Goal: Find specific page/section: Find specific page/section

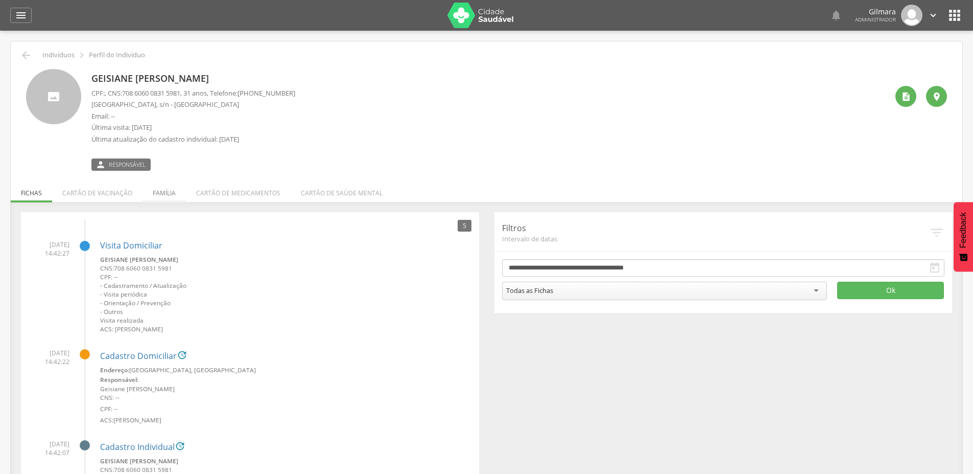
click at [166, 186] on li "Família" at bounding box center [164, 190] width 43 height 24
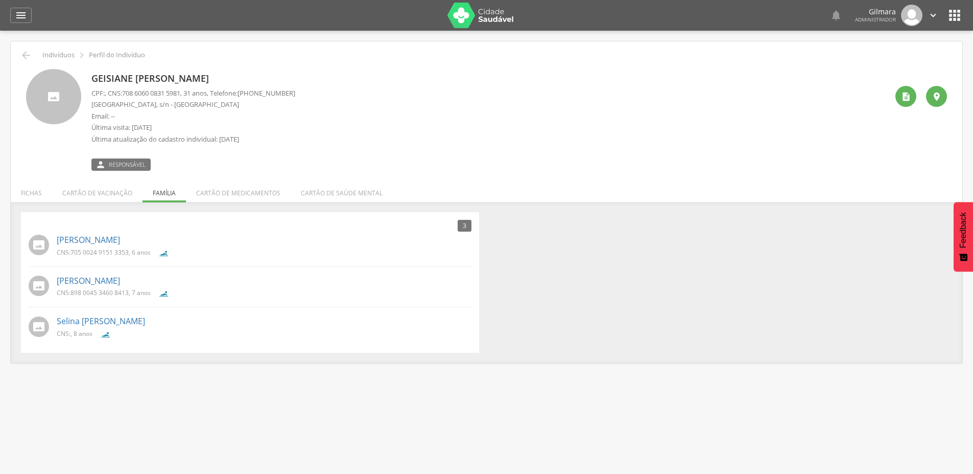
click at [907, 108] on div " " at bounding box center [917, 120] width 59 height 102
click at [903, 97] on icon "" at bounding box center [906, 96] width 10 height 10
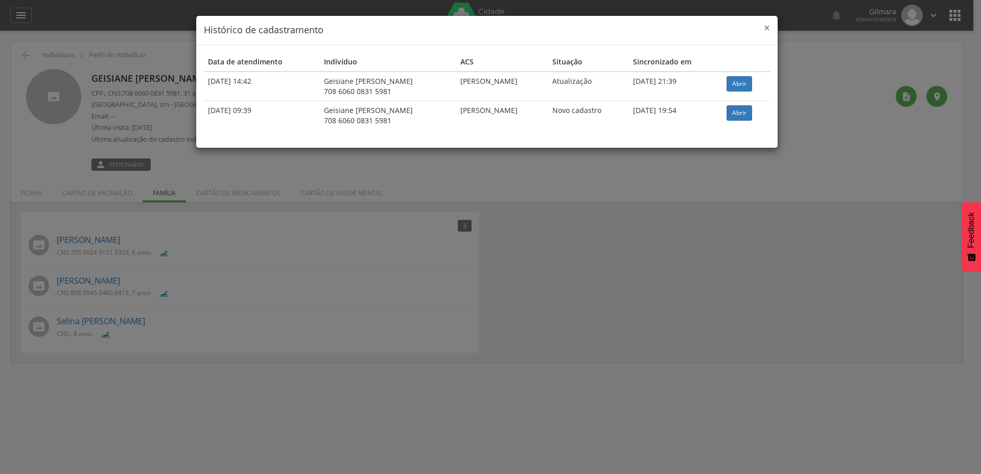
drag, startPoint x: 767, startPoint y: 27, endPoint x: 756, endPoint y: 22, distance: 11.5
click at [766, 27] on span "×" at bounding box center [767, 27] width 6 height 14
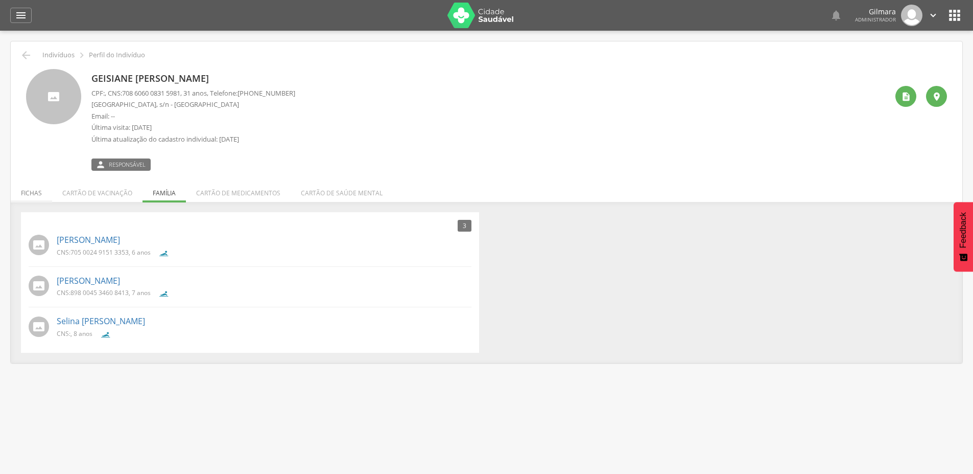
click at [28, 195] on li "Fichas" at bounding box center [31, 190] width 41 height 24
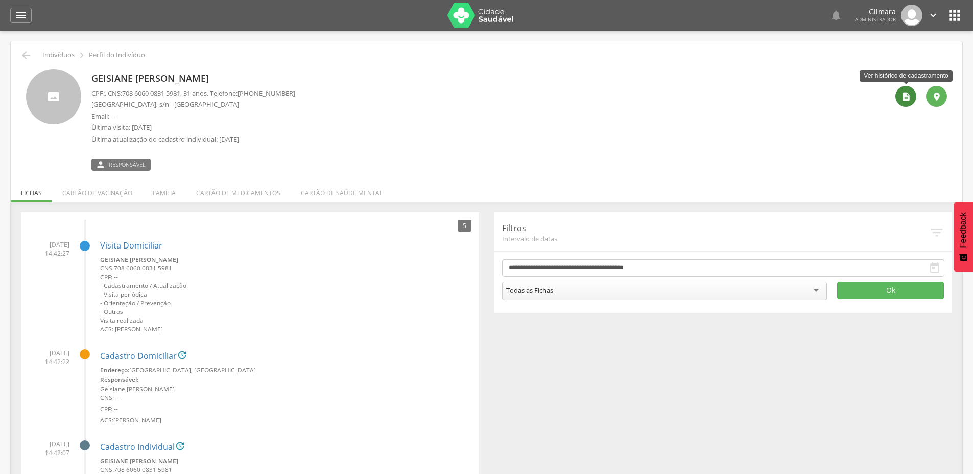
click at [903, 97] on icon "" at bounding box center [906, 96] width 10 height 10
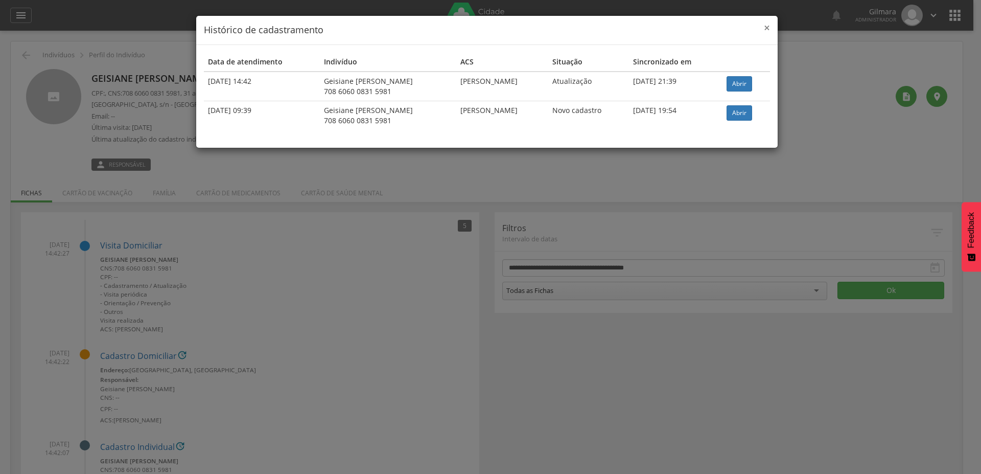
click at [767, 29] on span "×" at bounding box center [767, 27] width 6 height 14
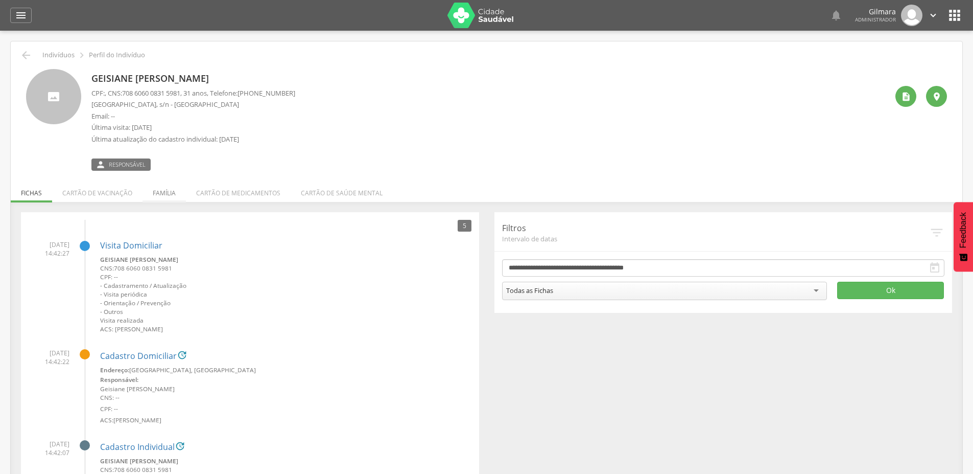
click at [166, 193] on li "Família" at bounding box center [164, 190] width 43 height 24
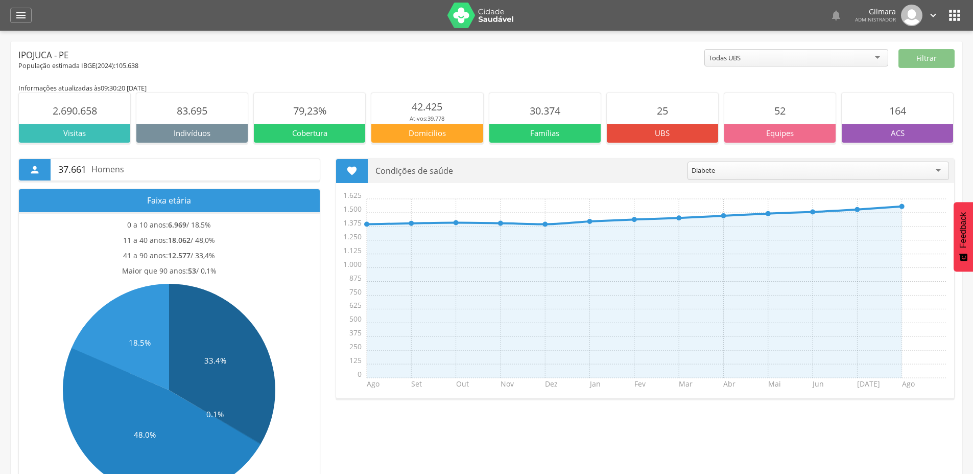
click at [960, 11] on icon "" at bounding box center [955, 15] width 16 height 16
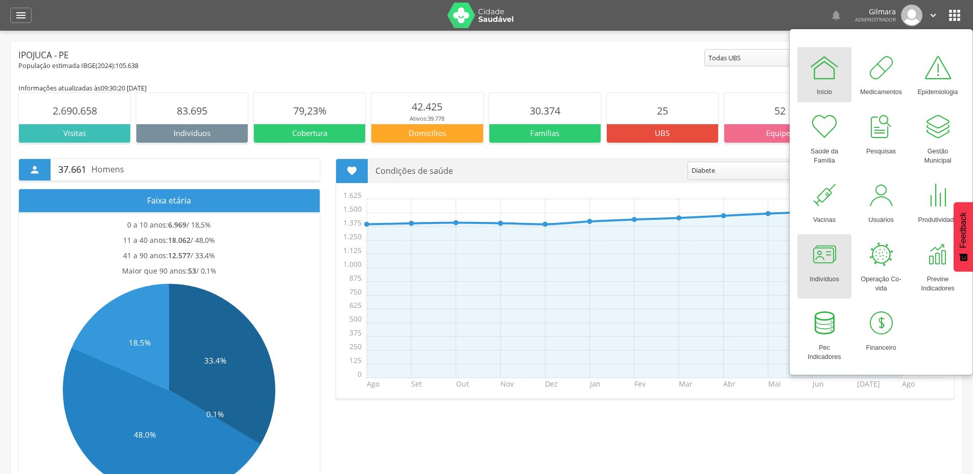
click at [813, 264] on div at bounding box center [824, 254] width 31 height 31
